Goal: Check status: Check status

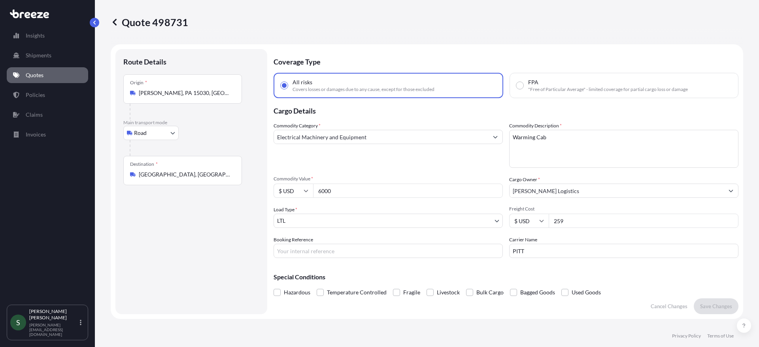
select select "Road"
select select "1"
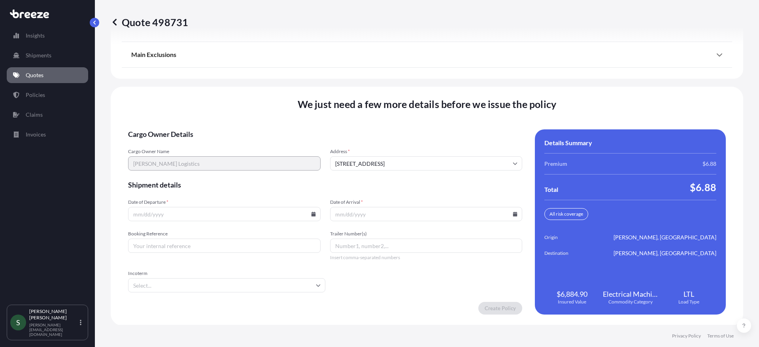
scroll to position [1034, 0]
click at [313, 216] on input "Date of Departure *" at bounding box center [224, 213] width 193 height 14
click at [312, 215] on icon at bounding box center [313, 213] width 4 height 5
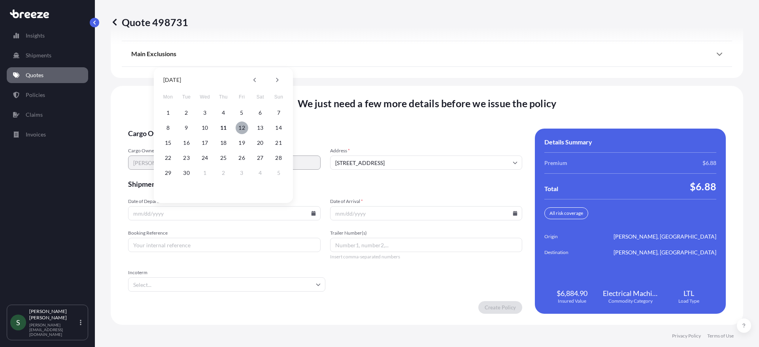
click at [238, 127] on button "12" at bounding box center [242, 127] width 13 height 13
type input "[DATE]"
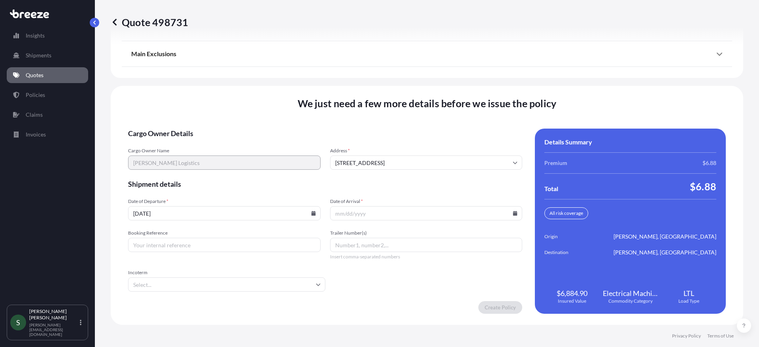
click at [513, 214] on icon at bounding box center [515, 213] width 4 height 5
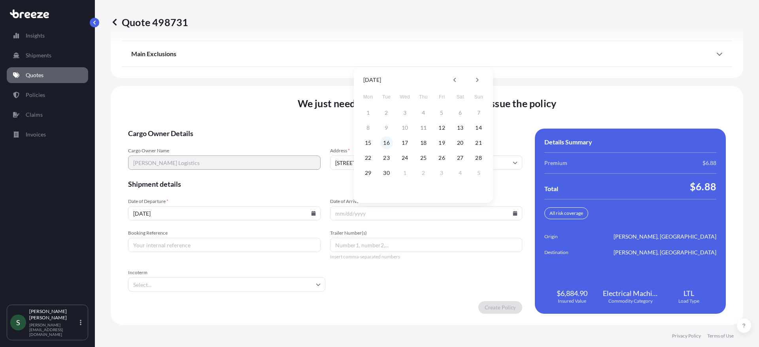
click at [391, 141] on button "16" at bounding box center [386, 142] width 13 height 13
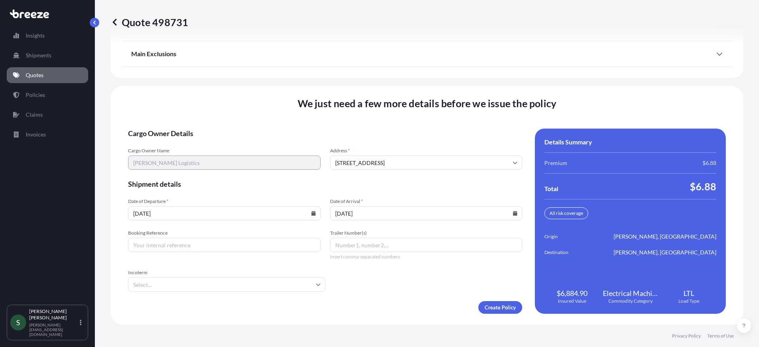
click at [507, 214] on input "[DATE]" at bounding box center [426, 213] width 193 height 14
click at [513, 214] on icon at bounding box center [515, 213] width 4 height 5
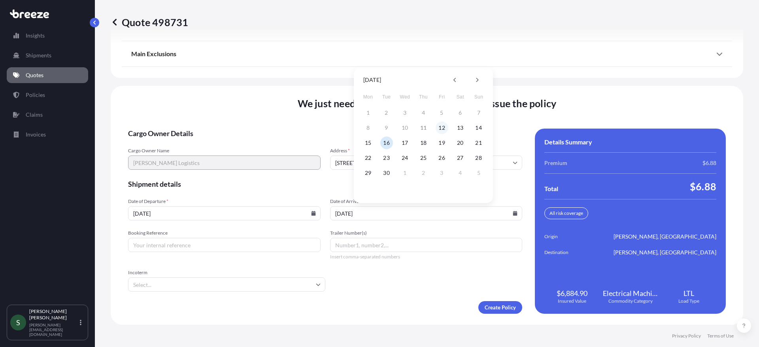
click at [441, 129] on button "12" at bounding box center [442, 127] width 13 height 13
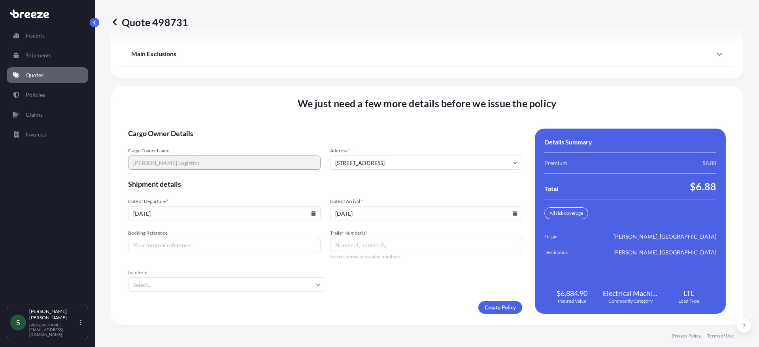
click at [513, 213] on icon at bounding box center [515, 213] width 4 height 5
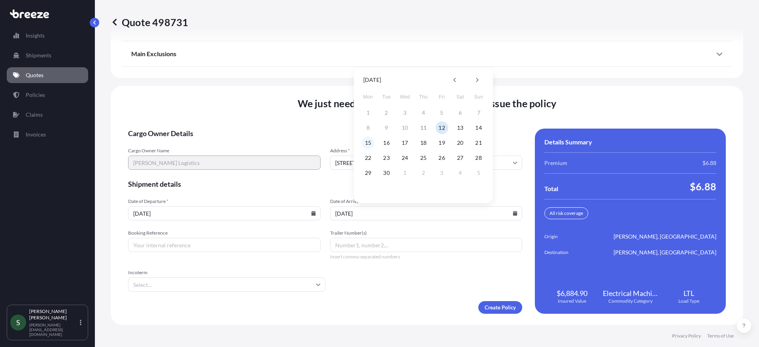
click at [370, 146] on button "15" at bounding box center [368, 142] width 13 height 13
type input "[DATE]"
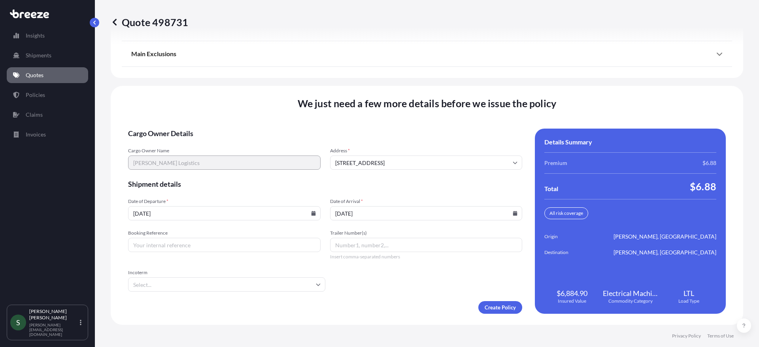
click at [208, 243] on input "Booking Reference" at bounding box center [224, 245] width 193 height 14
paste input "PC-0864-04"
type input "PC-0864-04"
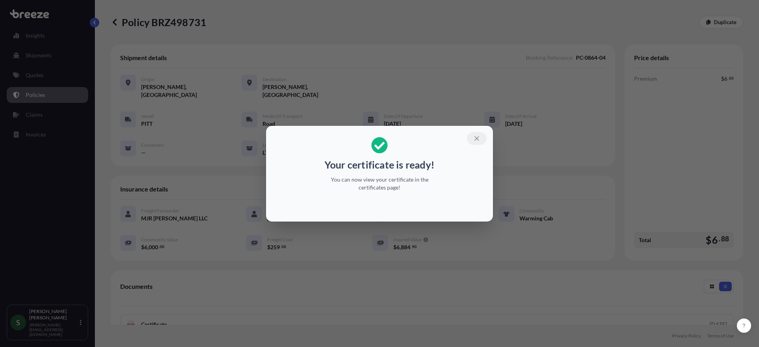
click at [480, 142] on button "button" at bounding box center [477, 138] width 20 height 13
